Goal: Check status

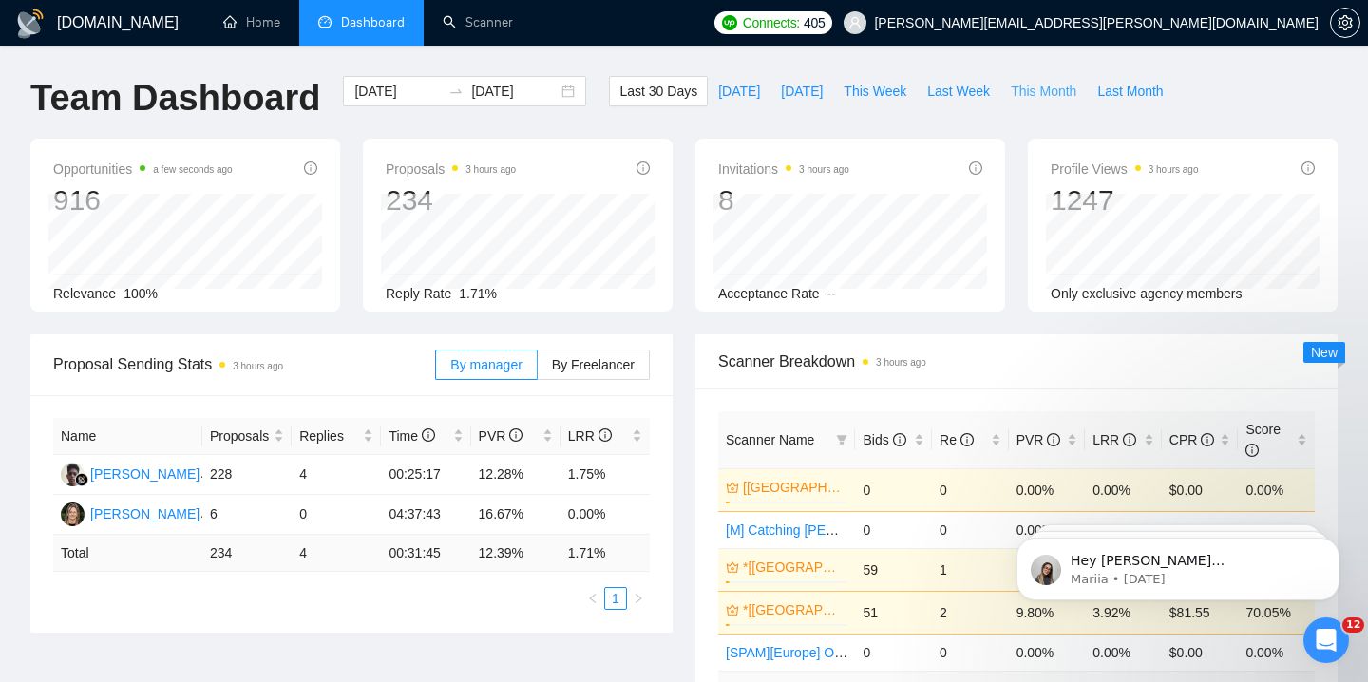
click at [1021, 89] on span "This Month" at bounding box center [1043, 91] width 66 height 21
type input "[DATE]"
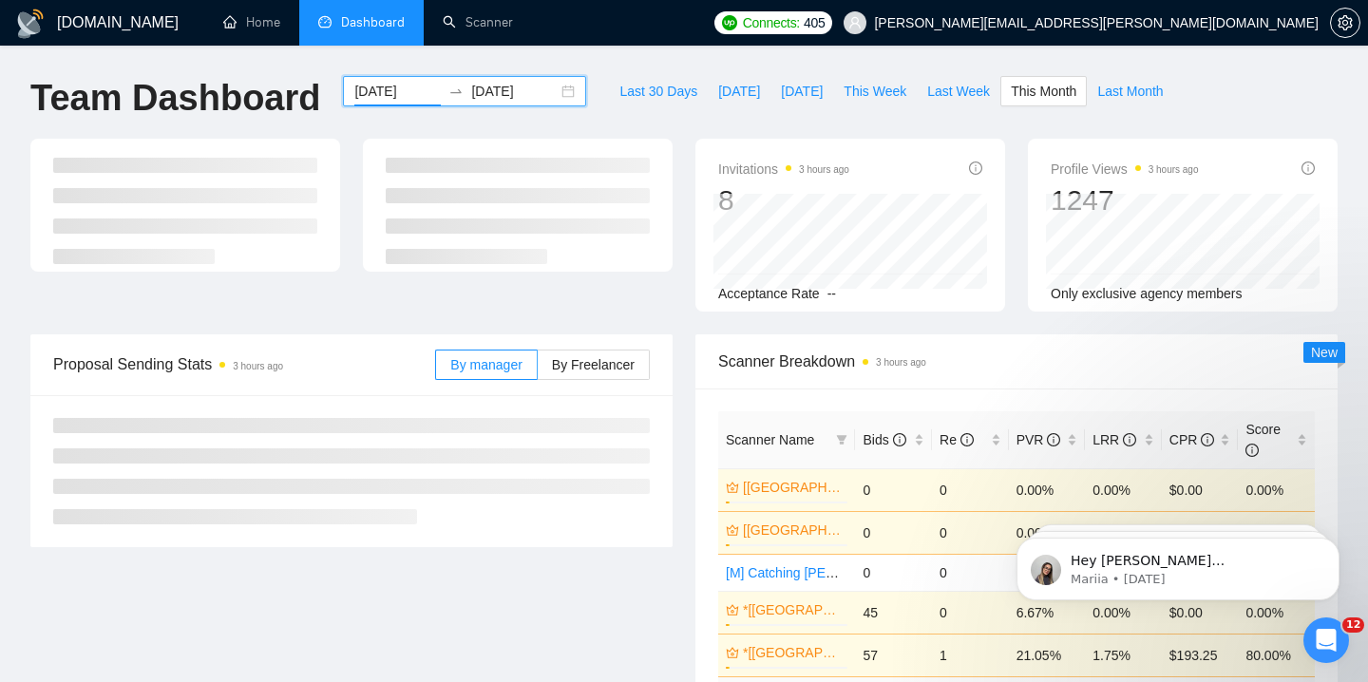
click at [388, 85] on input "[DATE]" at bounding box center [397, 91] width 86 height 21
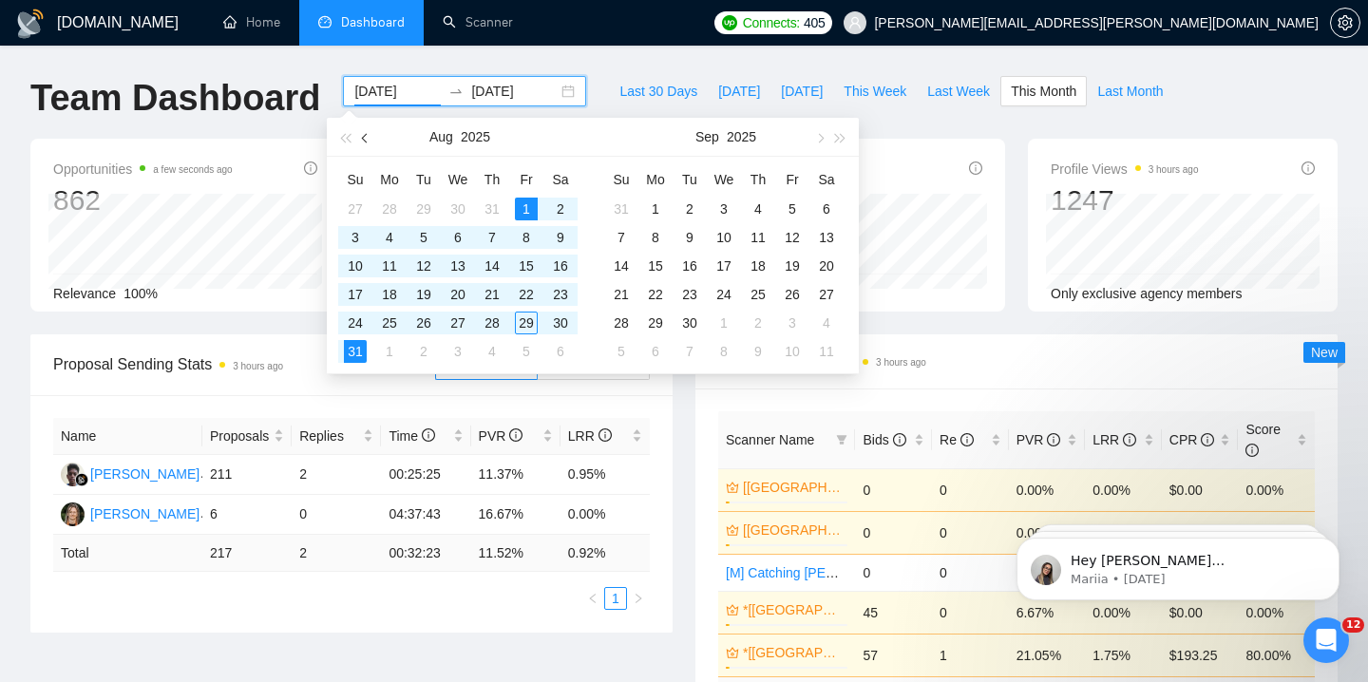
click at [362, 137] on span "button" at bounding box center [366, 137] width 9 height 9
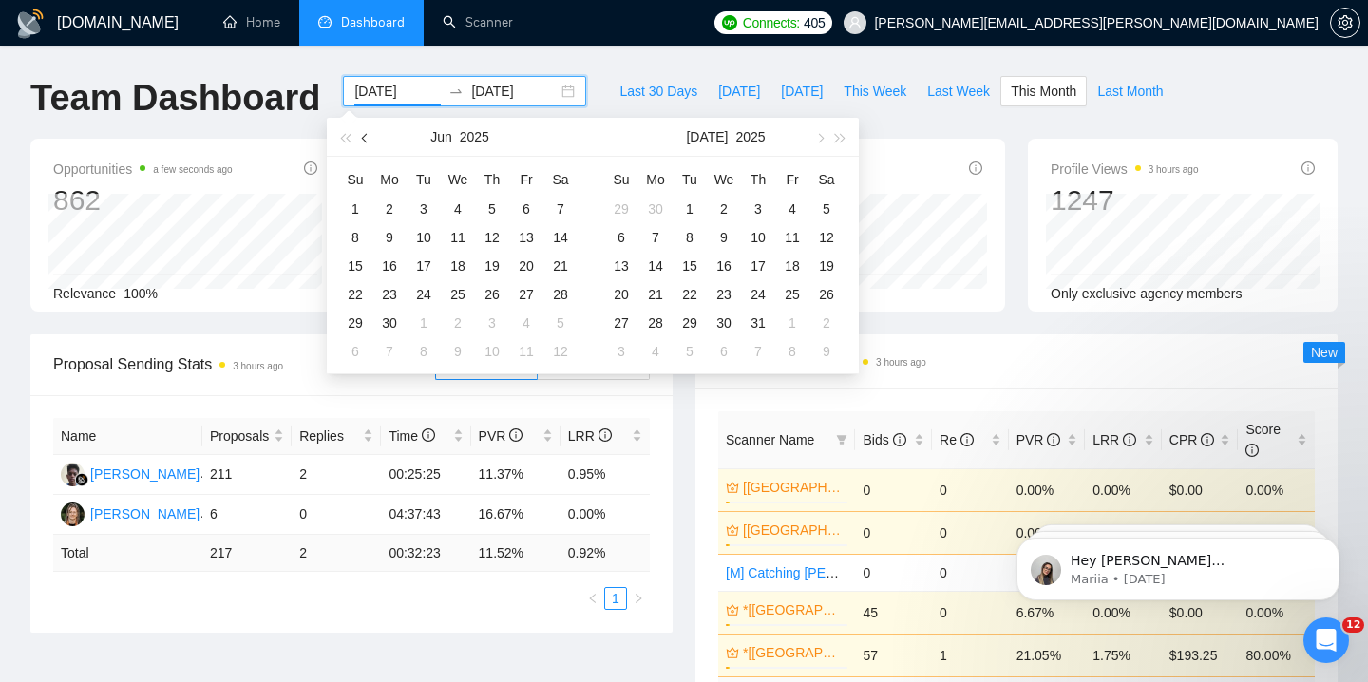
click at [362, 137] on span "button" at bounding box center [366, 137] width 9 height 9
click at [552, 207] on div "1" at bounding box center [560, 209] width 23 height 23
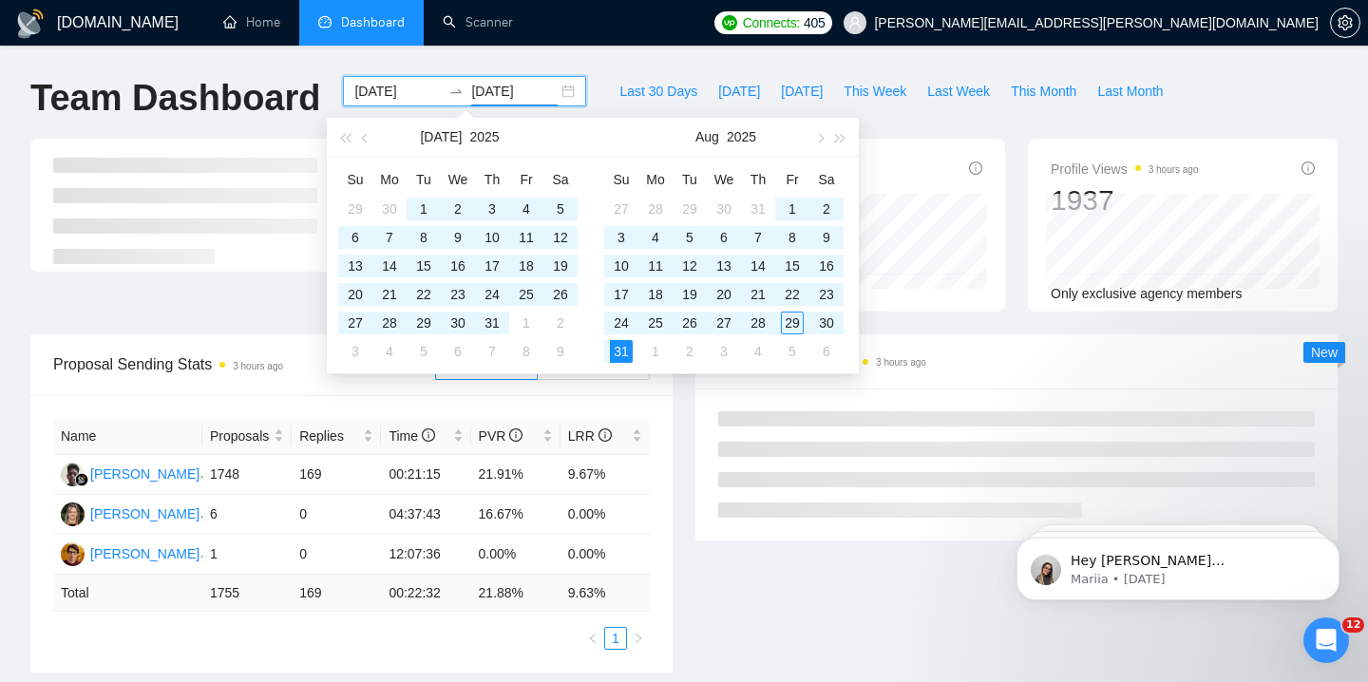
click at [949, 121] on div "Last 30 Days [DATE] [DATE] This Week Last Week This Month Last Month" at bounding box center [890, 107] width 587 height 63
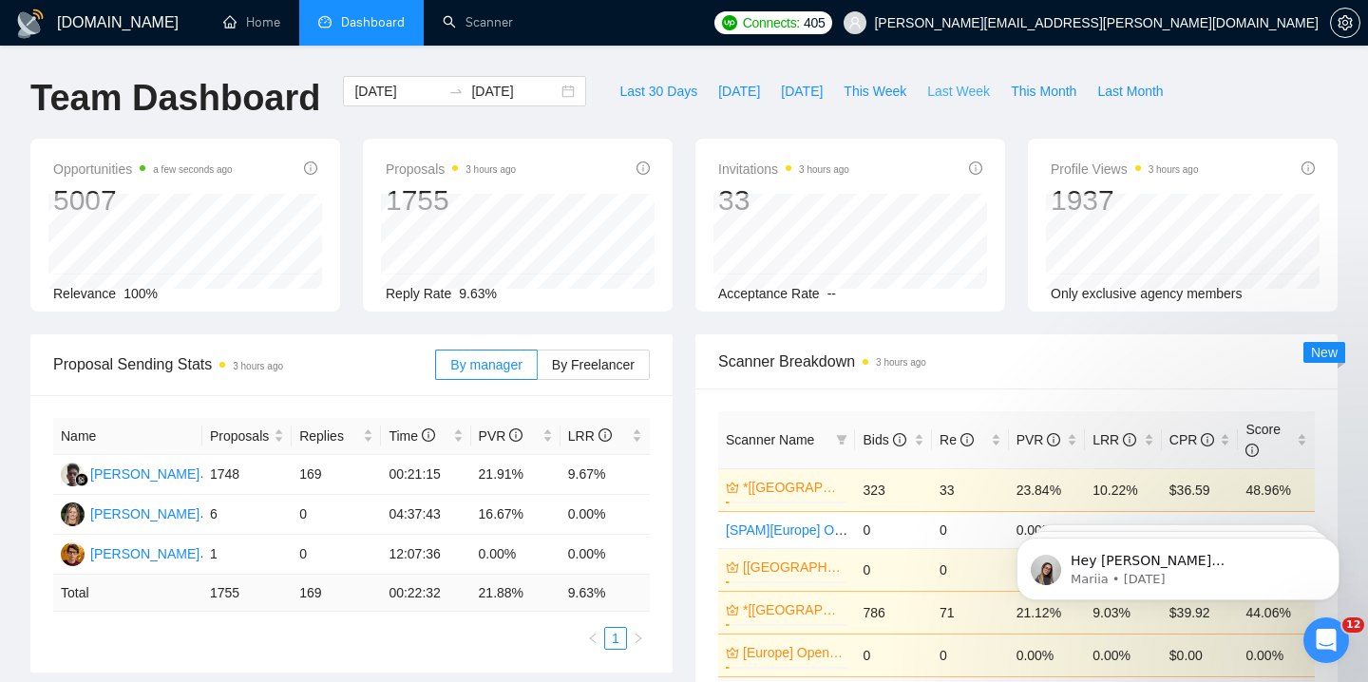
click at [966, 94] on span "Last Week" at bounding box center [958, 91] width 63 height 21
type input "[DATE]"
